Goal: Information Seeking & Learning: Learn about a topic

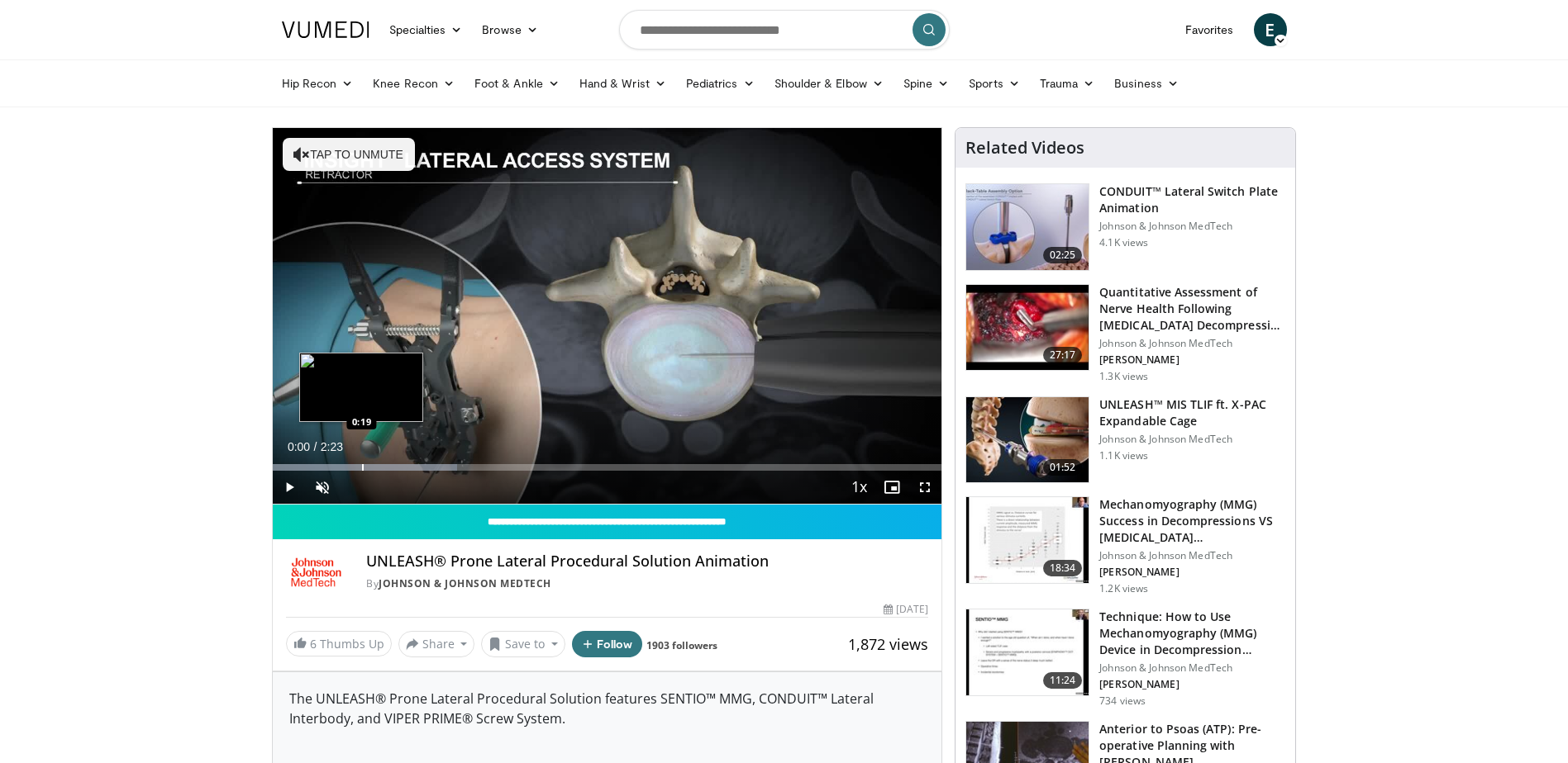
click at [362, 467] on div "Progress Bar" at bounding box center [363, 468] width 2 height 7
click at [403, 465] on div "Progress Bar" at bounding box center [404, 468] width 2 height 7
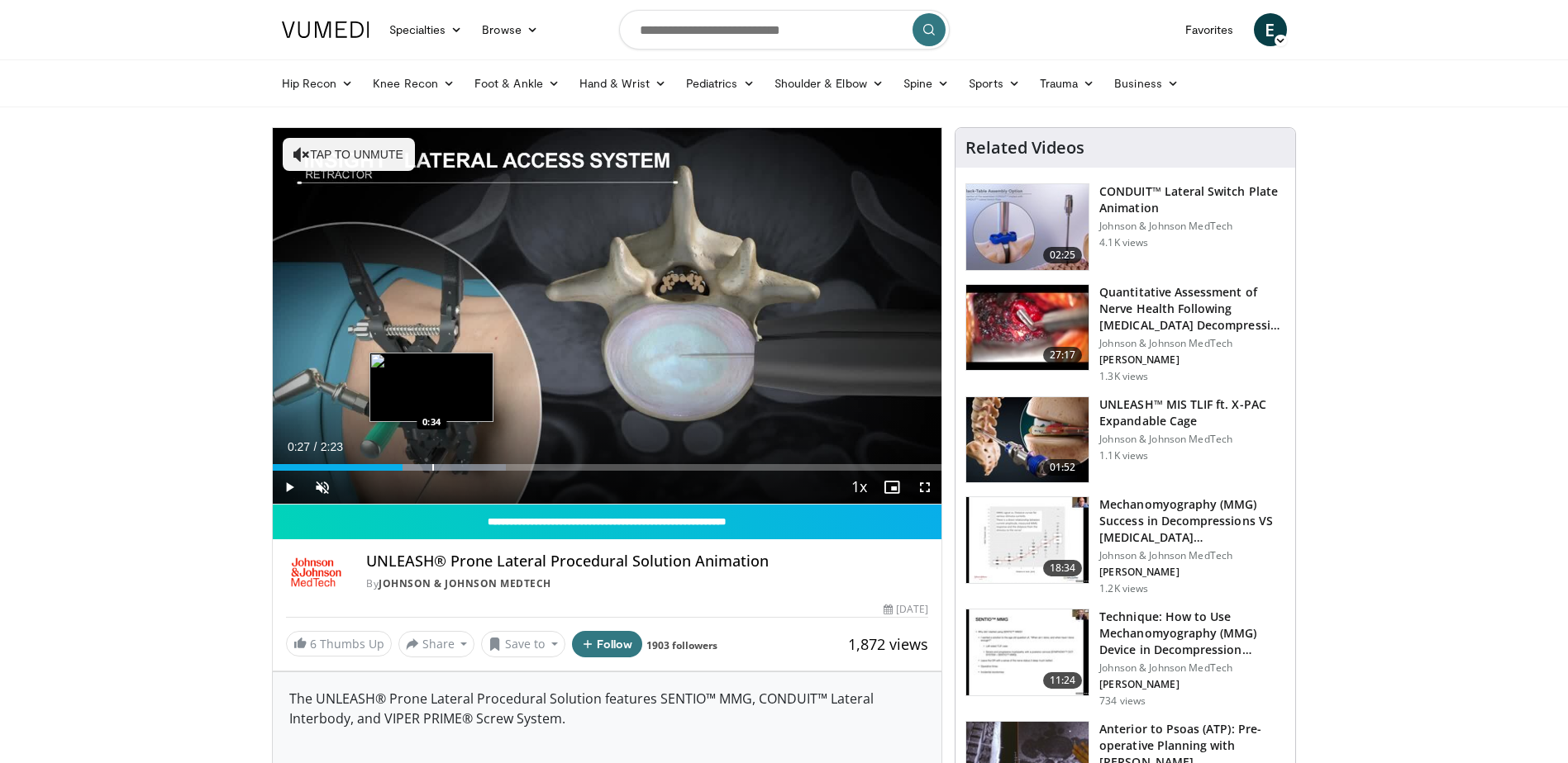
click at [432, 465] on div "Progress Bar" at bounding box center [433, 468] width 2 height 7
click at [491, 463] on div "Loaded : 48.81% 0:33 0:46" at bounding box center [608, 463] width 670 height 15
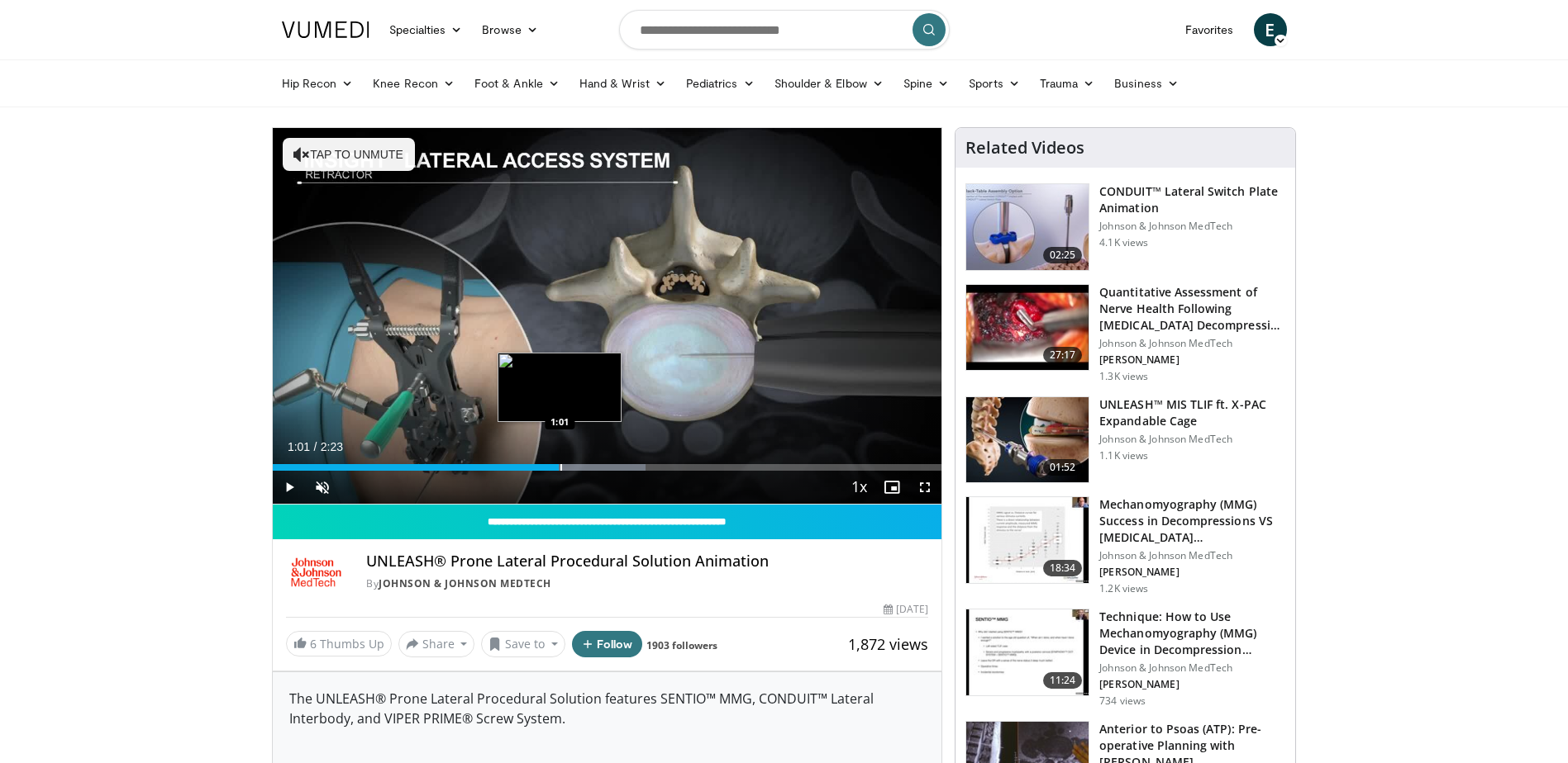
click at [559, 462] on div "Loaded : 55.79% 1:01 1:01" at bounding box center [608, 463] width 670 height 15
click at [596, 461] on div "Loaded : 55.79% 1:09 1:09" at bounding box center [608, 463] width 670 height 15
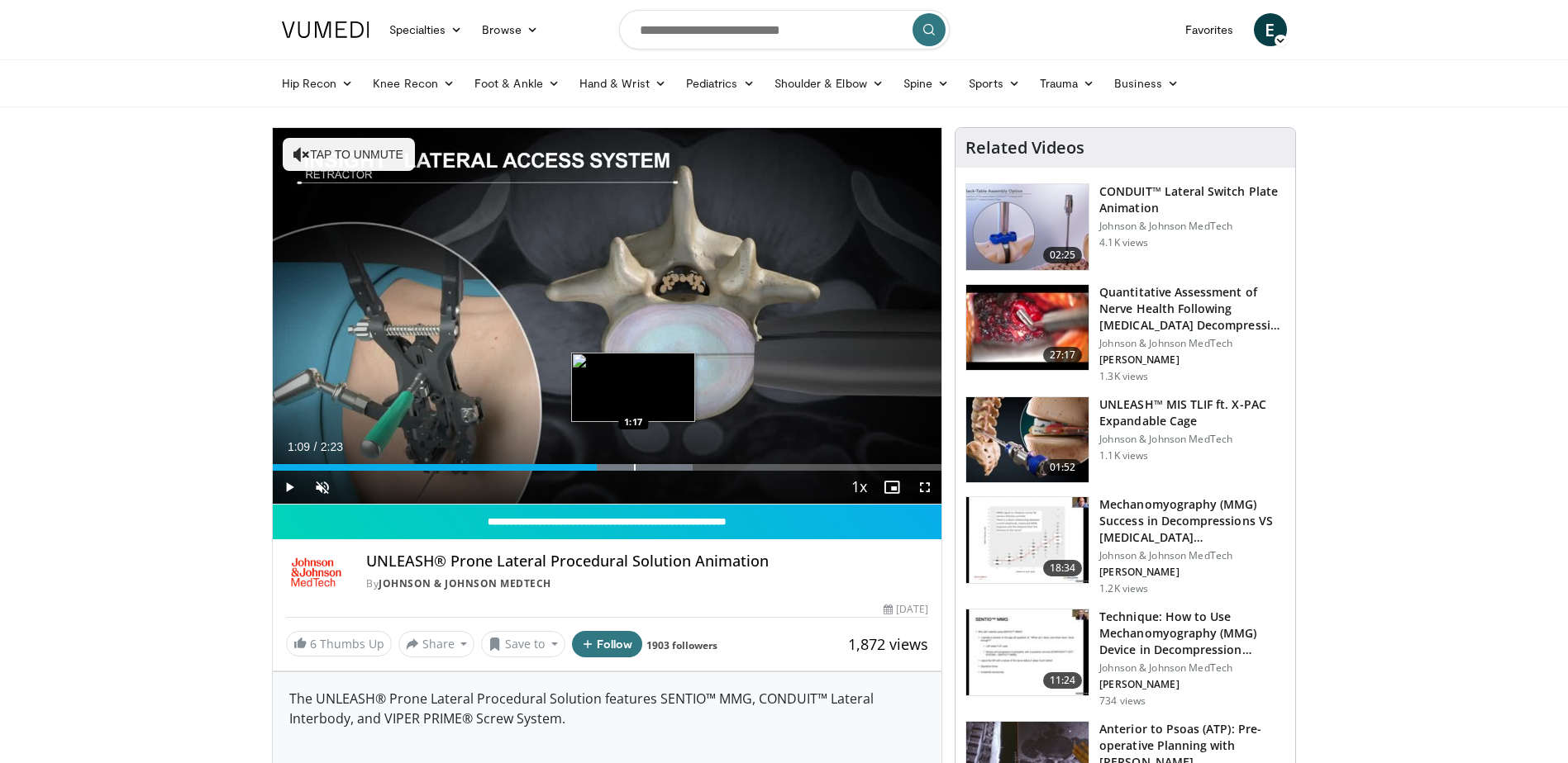
click at [634, 461] on div "Loaded : 62.76% 1:09 1:17" at bounding box center [608, 463] width 670 height 15
click at [662, 461] on div "Loaded : 76.71% 1:17 1:23" at bounding box center [608, 463] width 670 height 15
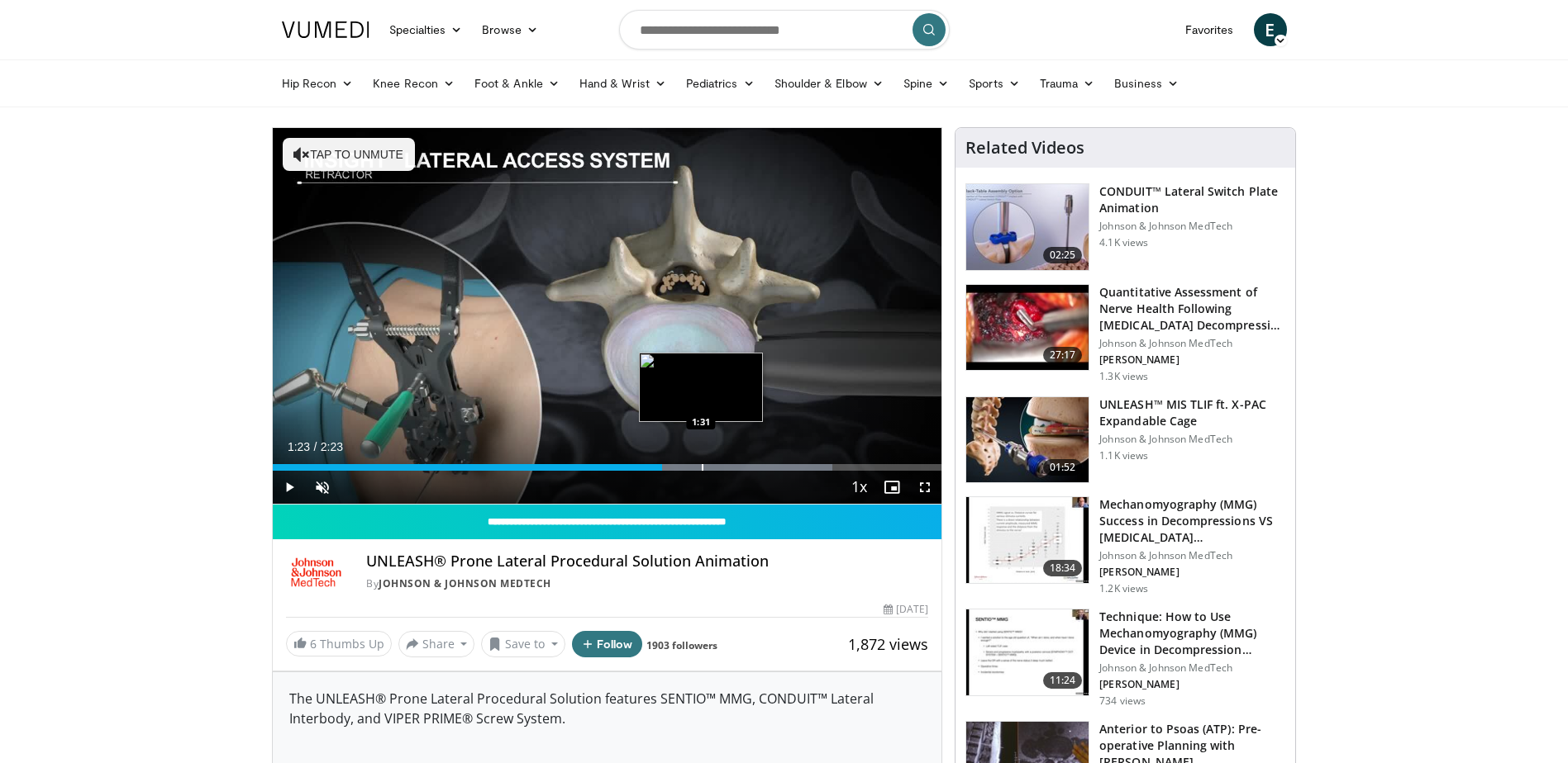
click at [702, 461] on div "Loaded : 83.68% 1:23 1:31" at bounding box center [608, 463] width 670 height 15
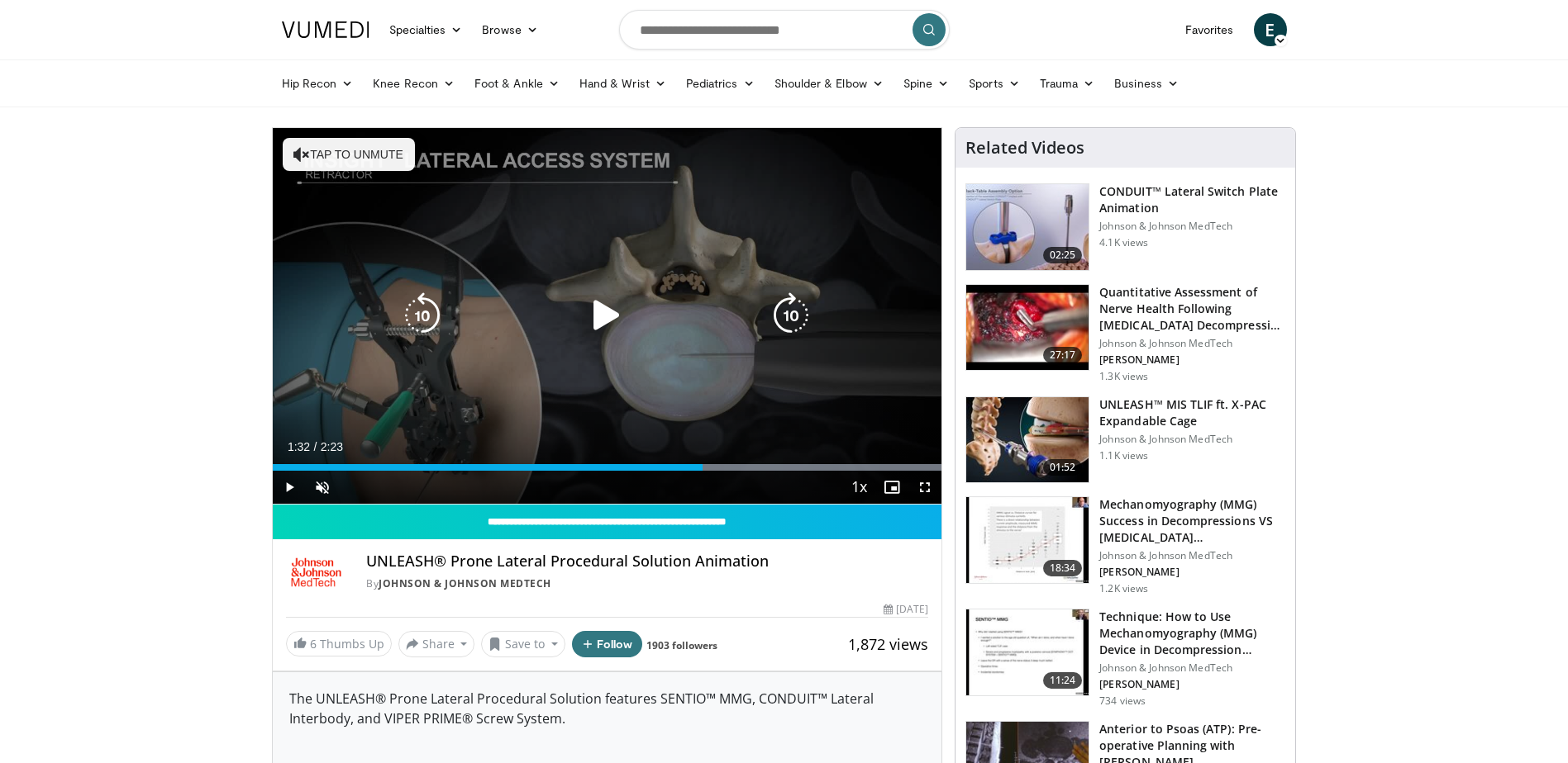
click at [602, 311] on icon "Video Player" at bounding box center [607, 316] width 46 height 46
click at [603, 305] on icon "Video Player" at bounding box center [607, 316] width 46 height 46
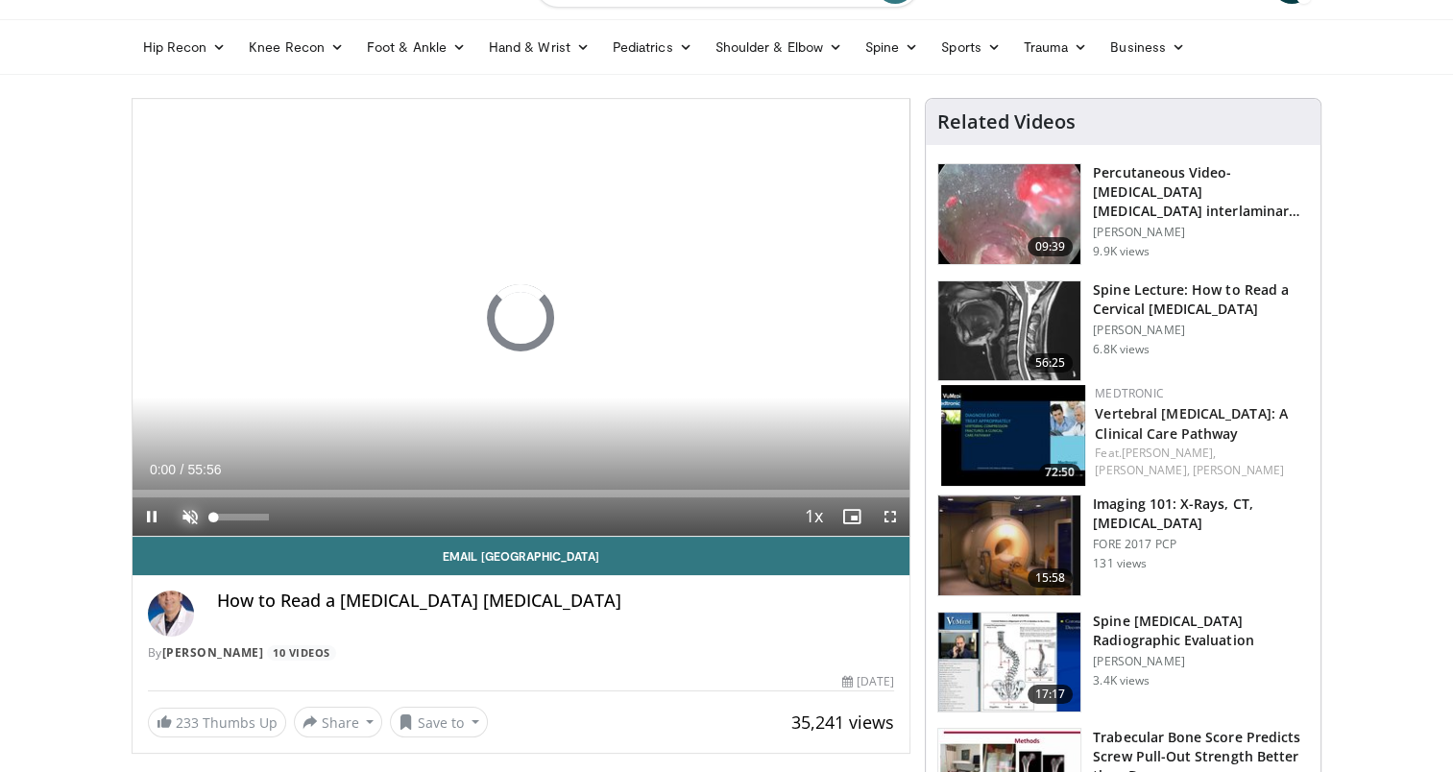
click at [192, 516] on span "Video Player" at bounding box center [190, 516] width 38 height 38
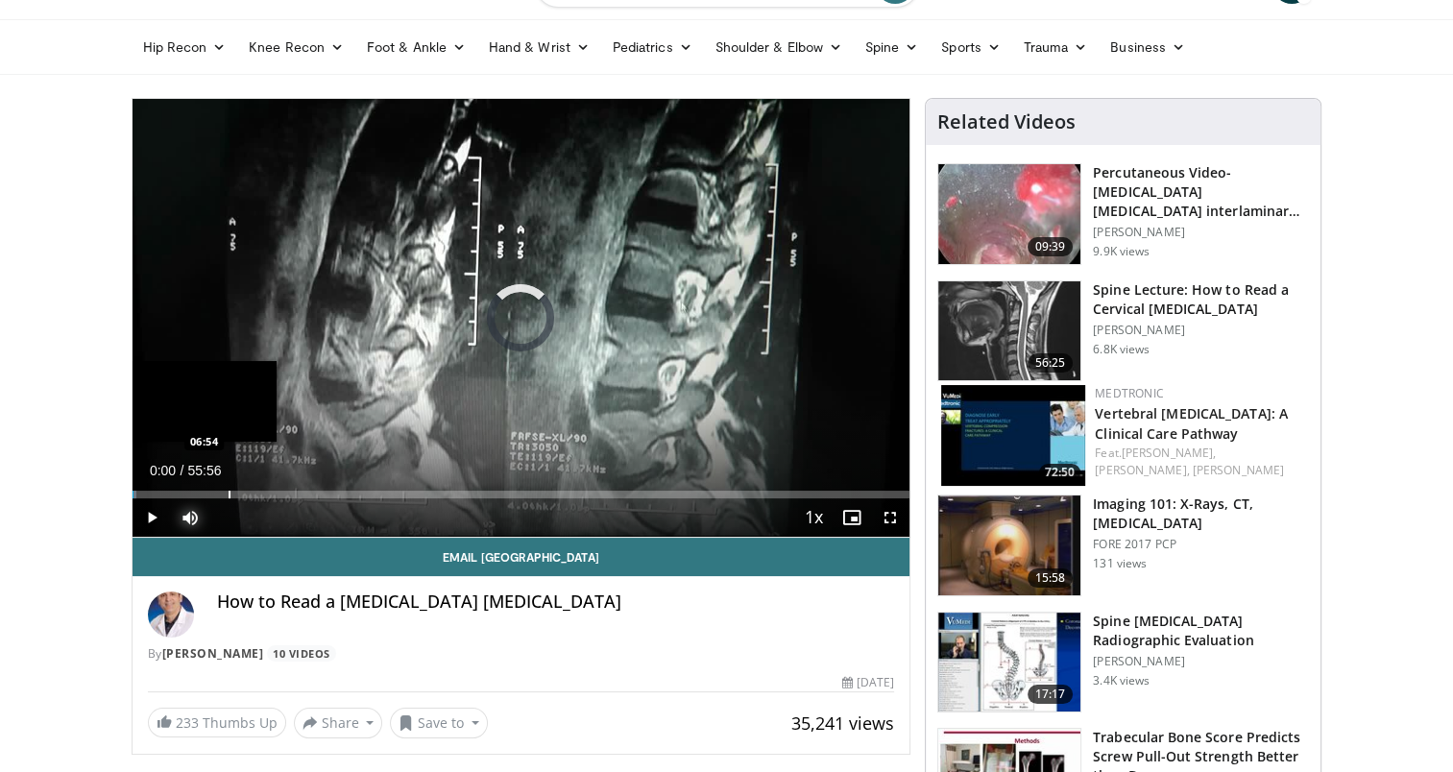
click at [227, 488] on div "Loaded : 0.60% 00:00 06:54" at bounding box center [522, 489] width 778 height 18
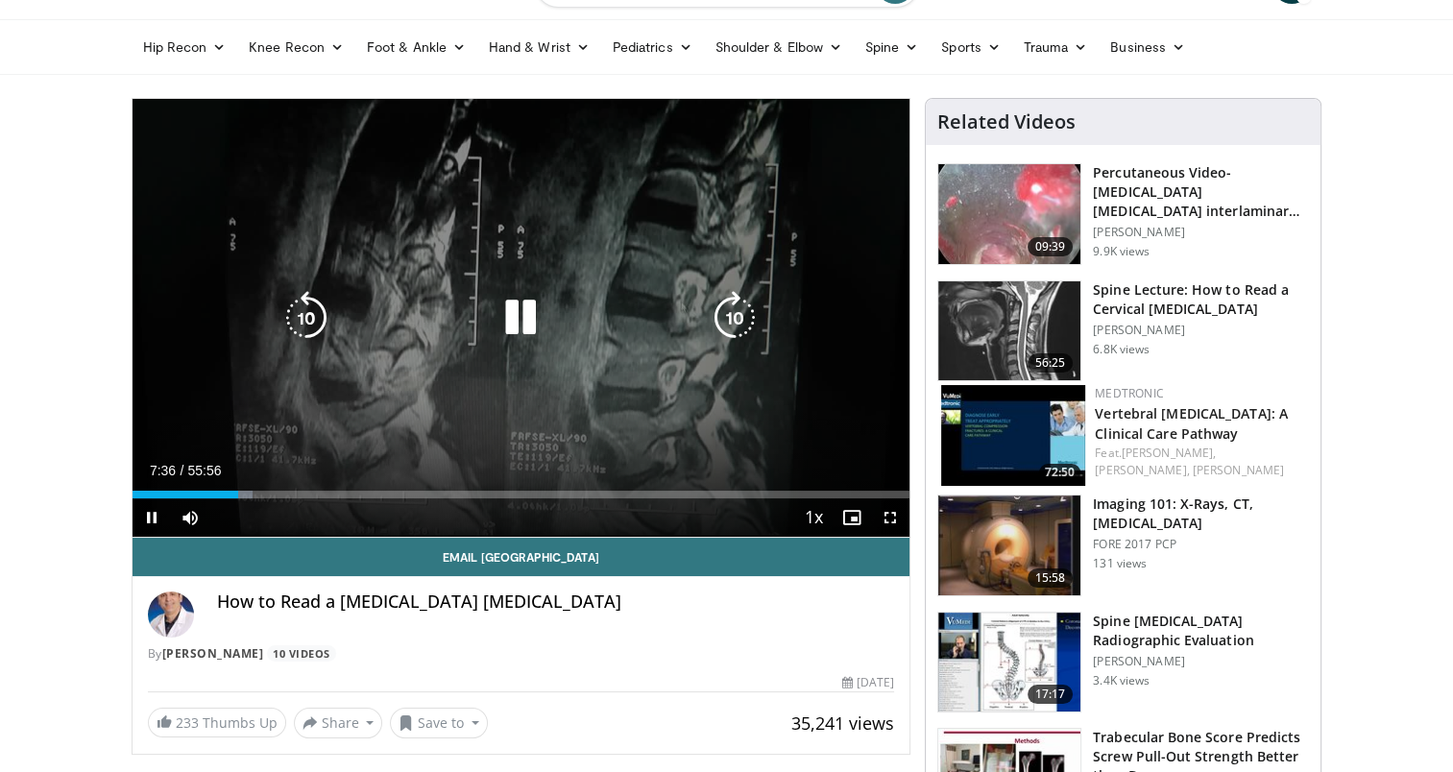
click at [515, 317] on icon "Video Player" at bounding box center [521, 318] width 54 height 54
